Goal: Task Accomplishment & Management: Manage account settings

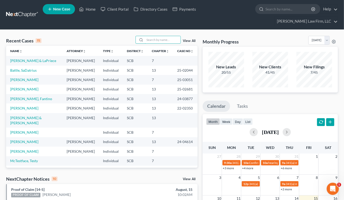
click at [155, 36] on input "search" at bounding box center [163, 39] width 36 height 7
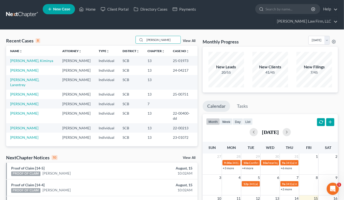
type input "perry"
click at [26, 58] on link "[PERSON_NAME], Kiminya" at bounding box center [31, 60] width 43 height 4
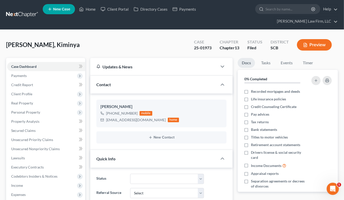
select select "0"
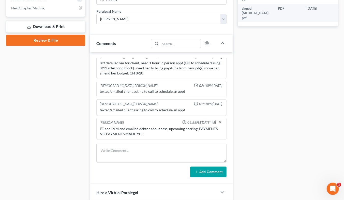
scroll to position [254, 0]
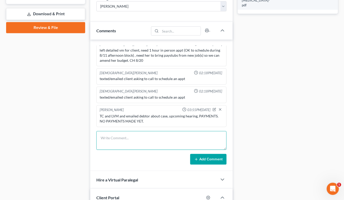
click at [153, 131] on textarea at bounding box center [161, 140] width 130 height 19
type textarea "Emailed debtor about abouts"
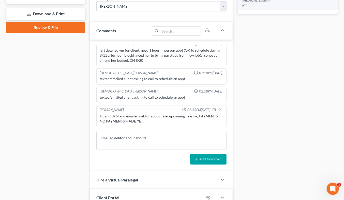
click at [208, 154] on button "Add Comment" at bounding box center [208, 159] width 36 height 11
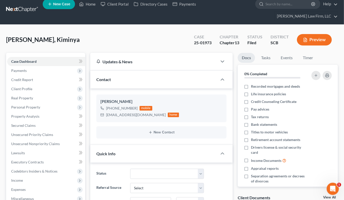
scroll to position [0, 0]
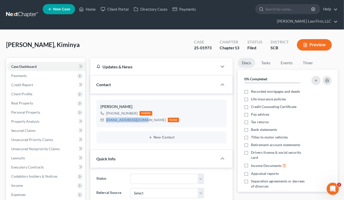
drag, startPoint x: 106, startPoint y: 111, endPoint x: 142, endPoint y: 113, distance: 37.0
click at [142, 117] on div "kiminyap91@gmail.com home" at bounding box center [139, 120] width 79 height 7
copy div "kiminyap91@gmail.com"
click at [266, 9] on input "search" at bounding box center [289, 8] width 47 height 9
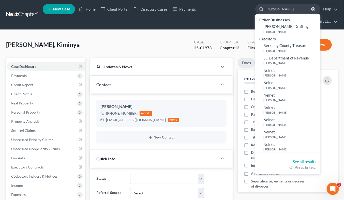
type input "trump"
click at [15, 10] on link at bounding box center [22, 14] width 33 height 9
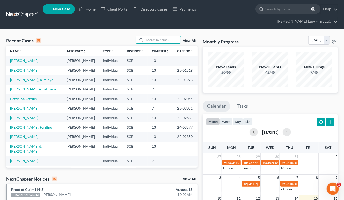
click at [165, 36] on input "search" at bounding box center [163, 39] width 36 height 7
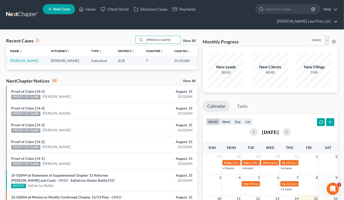
type input "brannies"
click at [34, 58] on link "[PERSON_NAME]" at bounding box center [24, 60] width 28 height 4
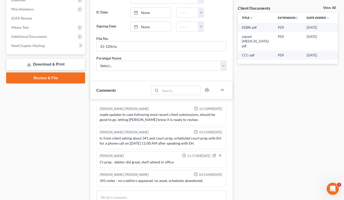
scroll to position [254, 0]
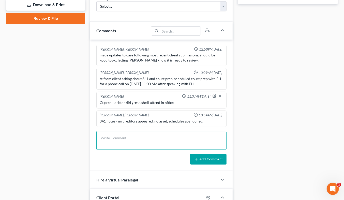
click at [146, 131] on textarea at bounding box center [161, 140] width 130 height 19
type textarea "Returned call & LVM"
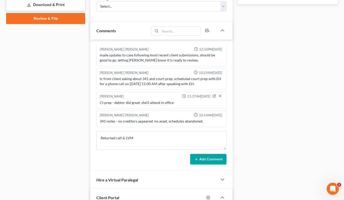
click at [207, 155] on button "Add Comment" at bounding box center [208, 159] width 36 height 11
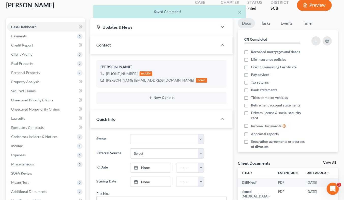
scroll to position [0, 0]
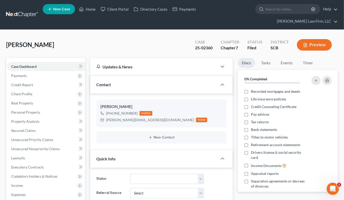
click at [28, 10] on link at bounding box center [22, 14] width 33 height 9
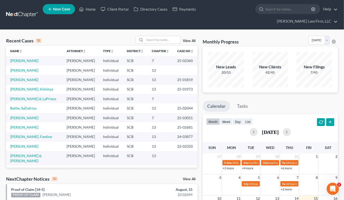
click at [156, 36] on input "search" at bounding box center [163, 39] width 36 height 7
type input "[PERSON_NAME]"
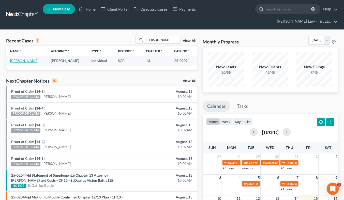
click at [21, 58] on link "[PERSON_NAME]" at bounding box center [24, 60] width 28 height 4
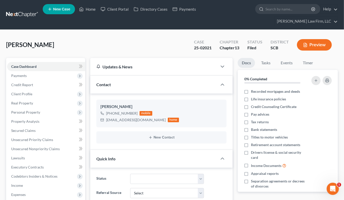
select select "0"
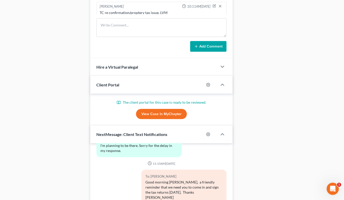
scroll to position [311, 0]
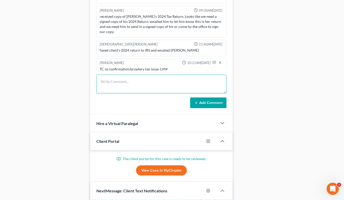
click at [127, 76] on textarea at bounding box center [161, 84] width 130 height 19
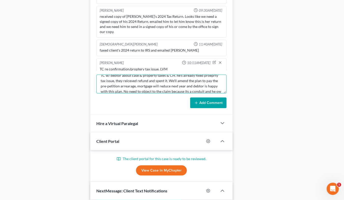
scroll to position [11, 0]
click at [190, 77] on textarea "TC w/ debtor about case & property taxes & CH. he's already fixed proeprty tax …" at bounding box center [161, 84] width 130 height 19
type textarea "TC w/ debtor about case & property taxes & CH. he's already fixed proeprty tax …"
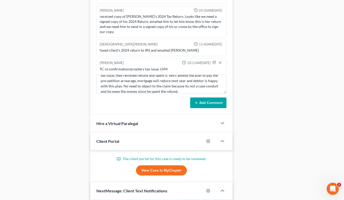
click at [205, 98] on button "Add Comment" at bounding box center [208, 103] width 36 height 11
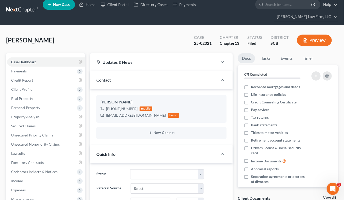
scroll to position [0, 0]
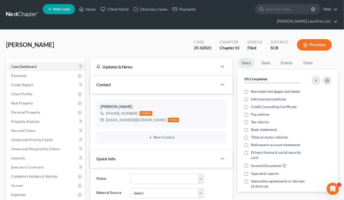
click at [23, 10] on link at bounding box center [22, 14] width 33 height 9
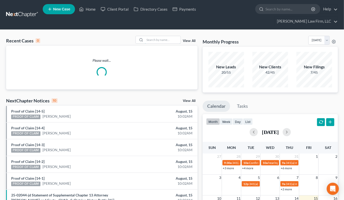
click at [168, 36] on input "search" at bounding box center [163, 39] width 36 height 7
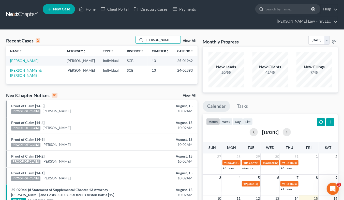
type input "harrison"
click at [31, 58] on link "Harrison, Sylvia" at bounding box center [24, 60] width 28 height 4
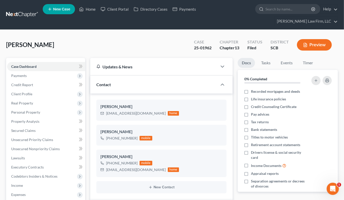
select select "0"
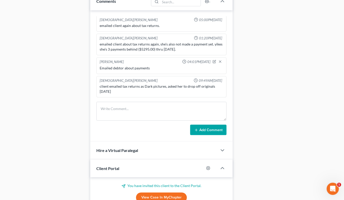
scroll to position [339, 0]
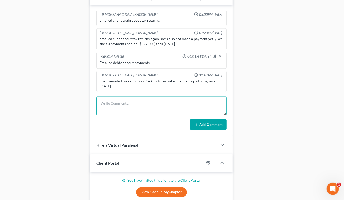
click at [132, 97] on textarea at bounding box center [161, 106] width 130 height 19
type textarea "Emailed debtor again about payments."
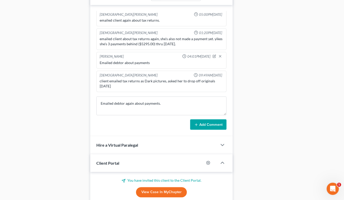
click at [197, 123] on icon at bounding box center [196, 125] width 4 height 4
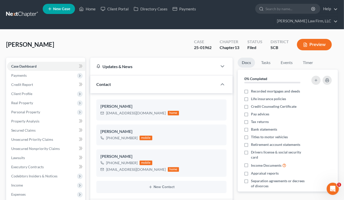
scroll to position [0, 0]
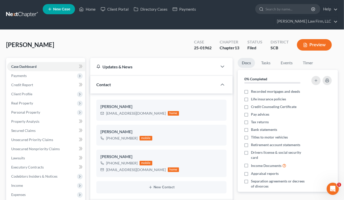
click at [31, 10] on link at bounding box center [22, 14] width 33 height 9
